Goal: Task Accomplishment & Management: Use online tool/utility

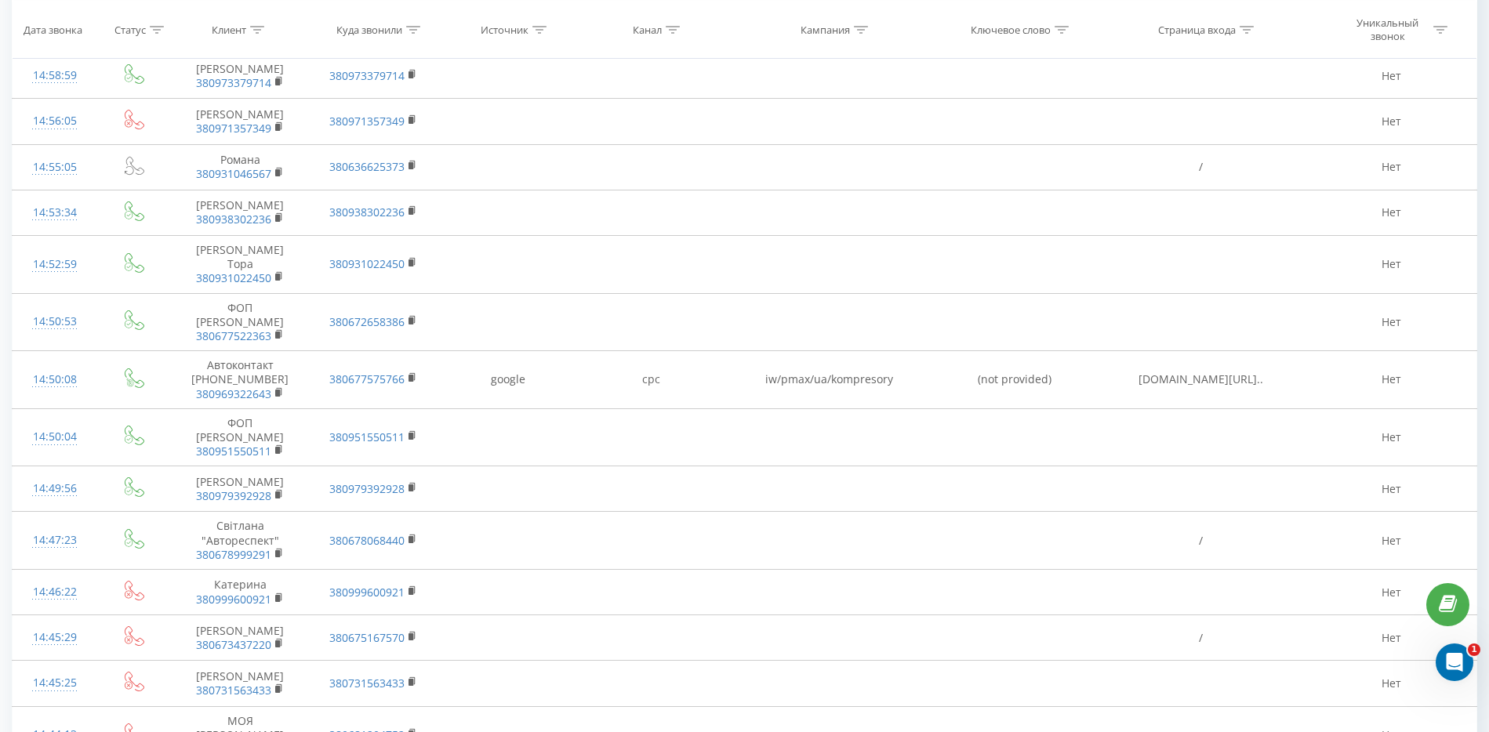
scroll to position [686, 0]
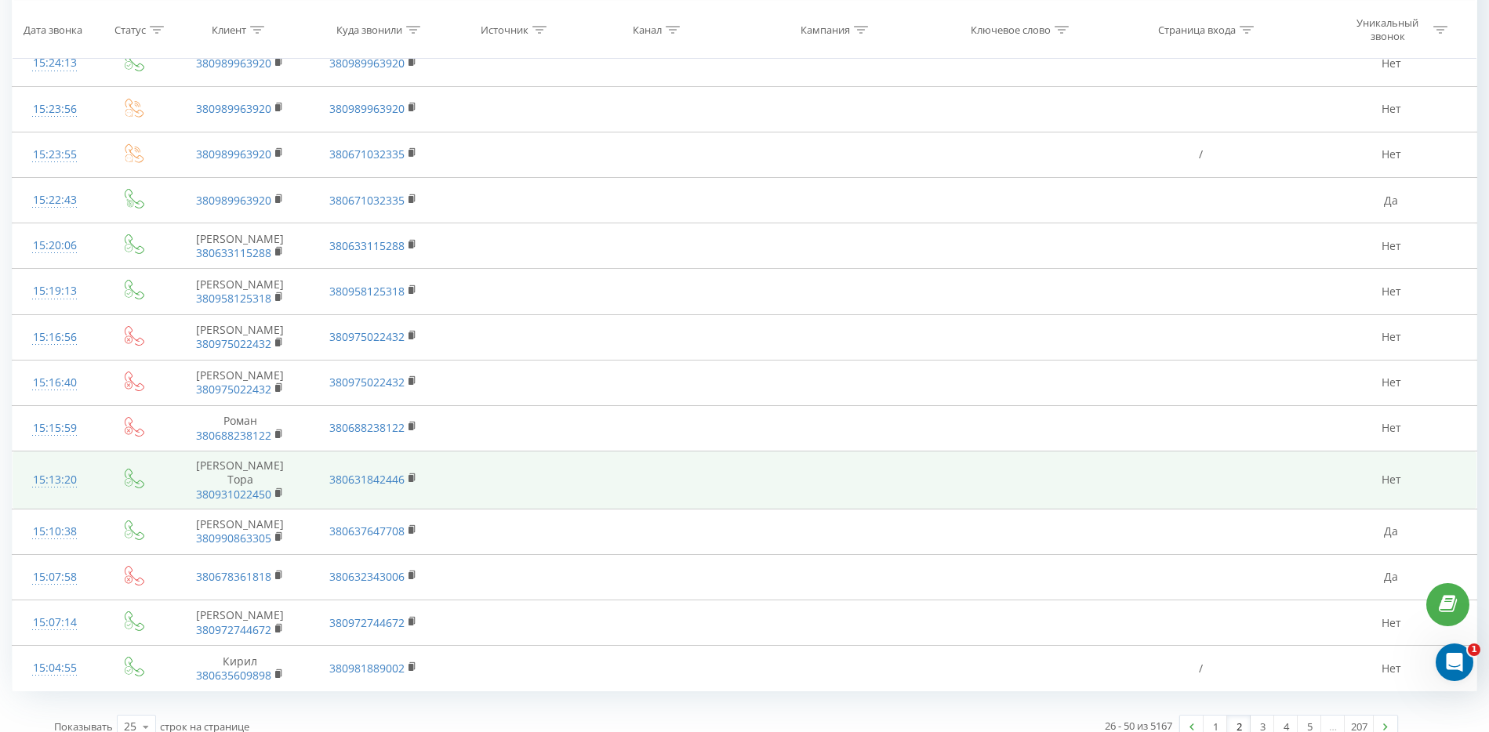
scroll to position [738, 0]
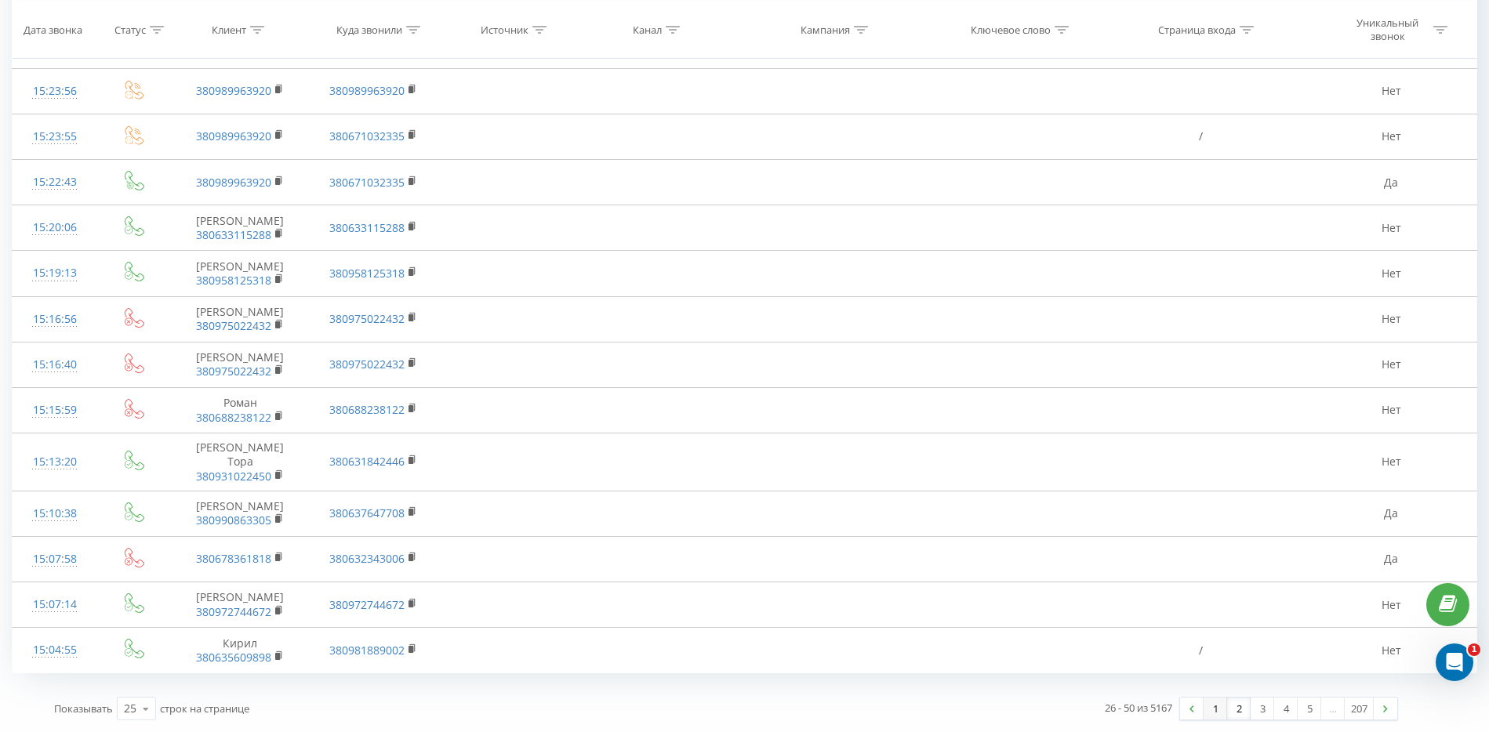
click at [1215, 706] on link "1" at bounding box center [1216, 709] width 24 height 22
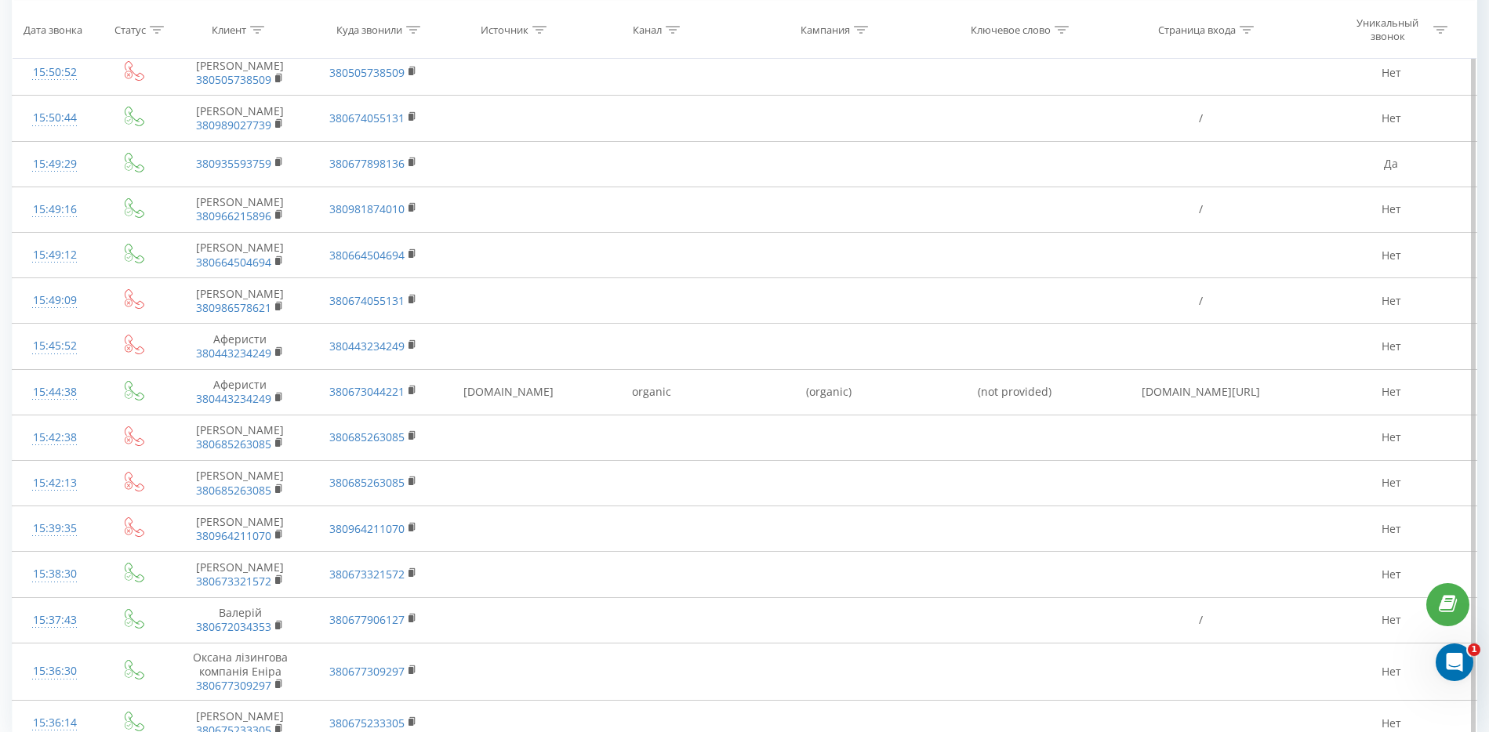
scroll to position [726, 0]
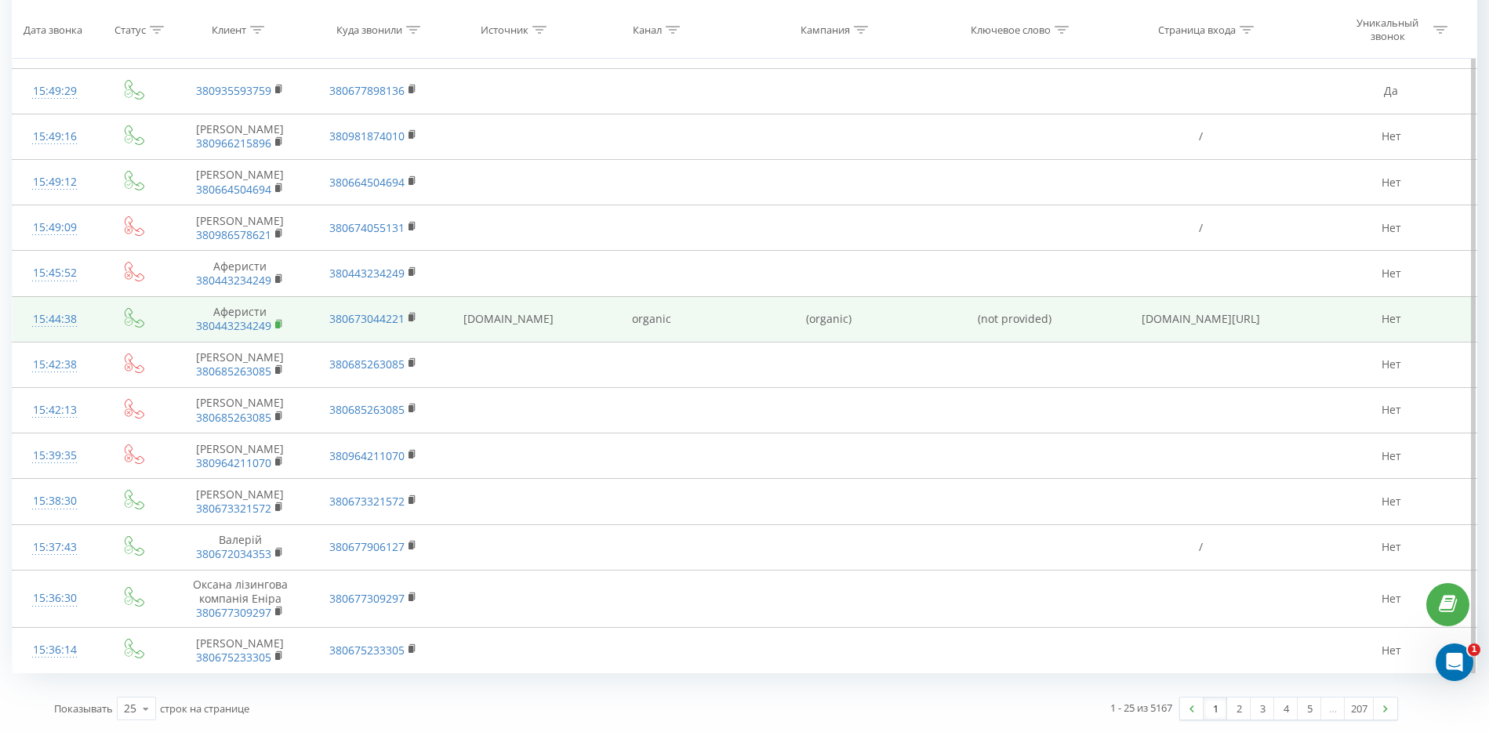
click at [277, 324] on rect at bounding box center [277, 324] width 5 height 7
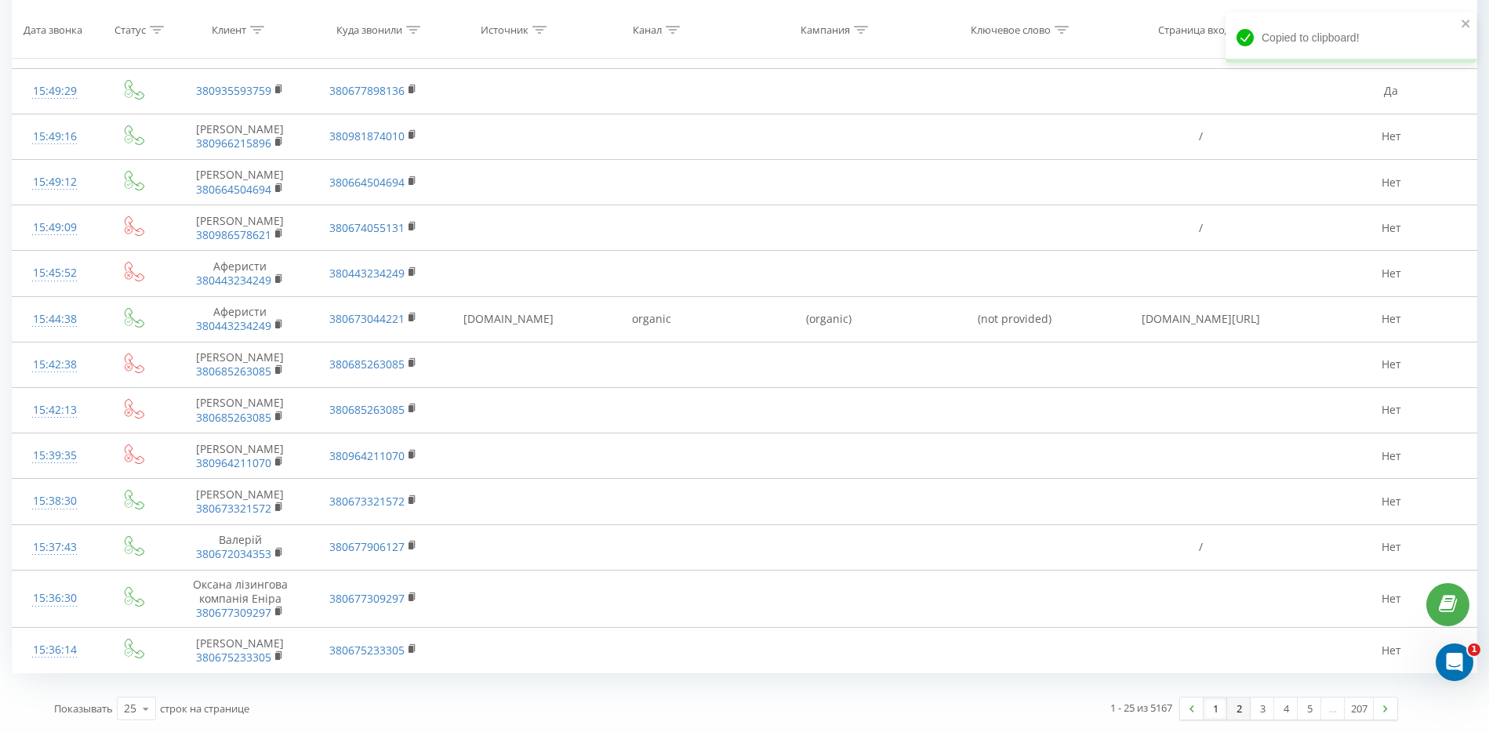
click at [1240, 706] on link "2" at bounding box center [1239, 709] width 24 height 22
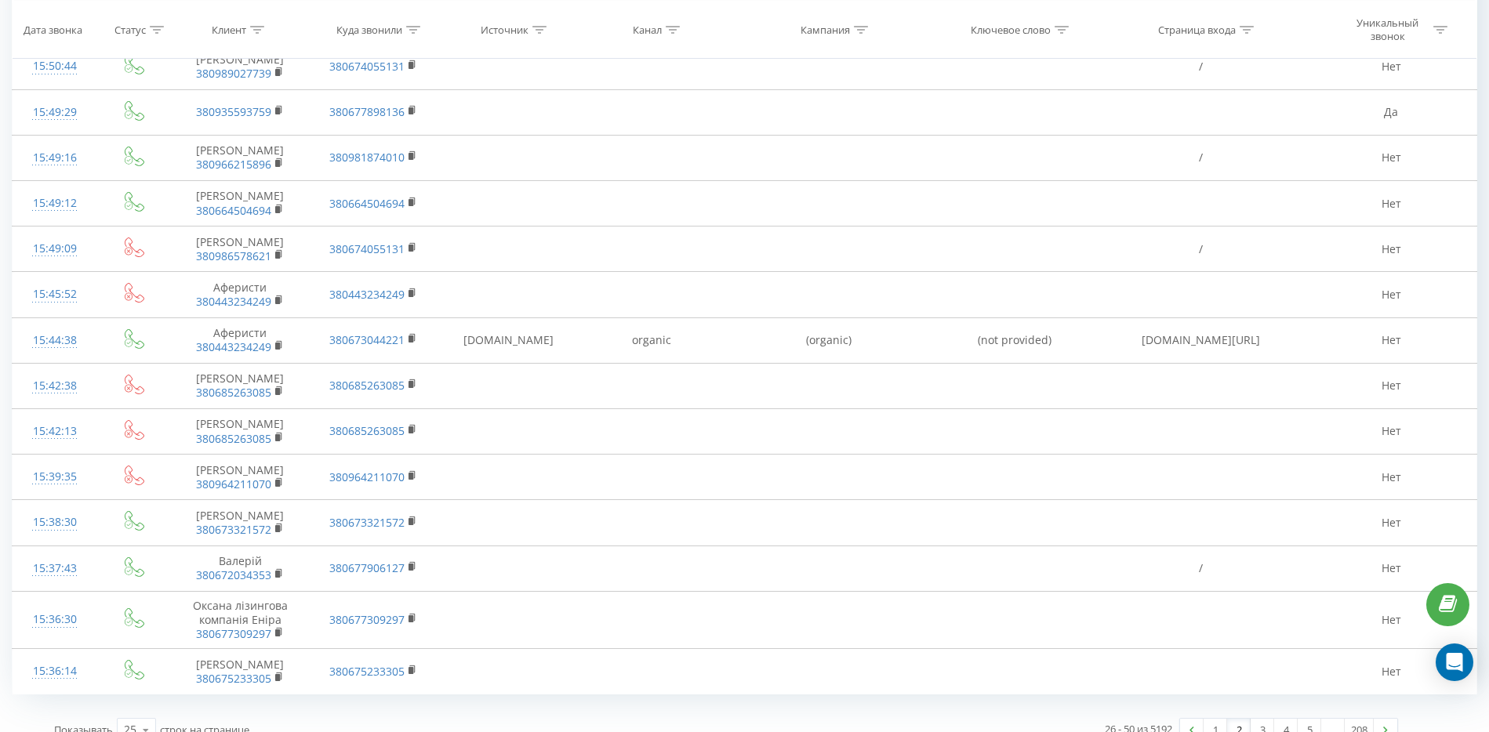
scroll to position [750, 0]
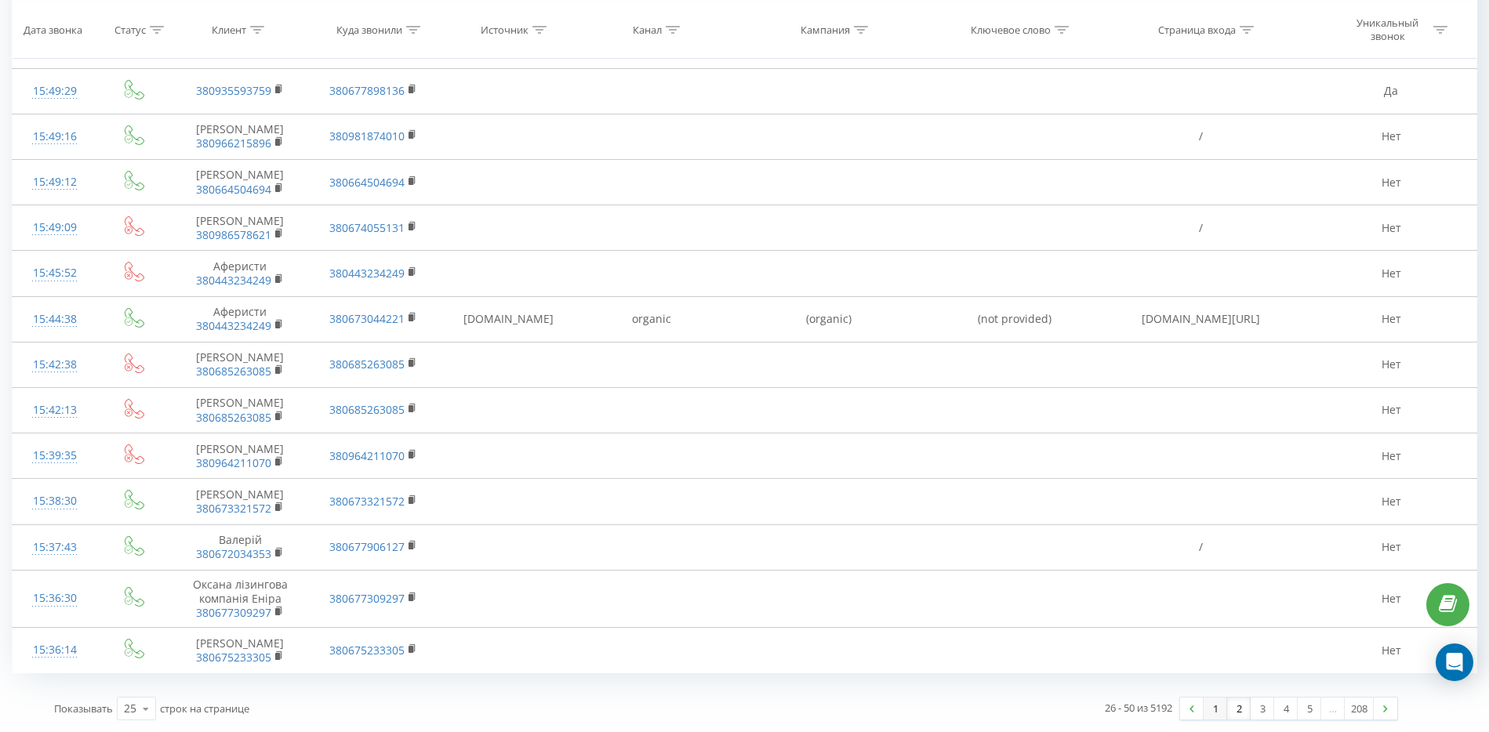
click at [1215, 713] on link "1" at bounding box center [1216, 709] width 24 height 22
